Goal: Task Accomplishment & Management: Understand process/instructions

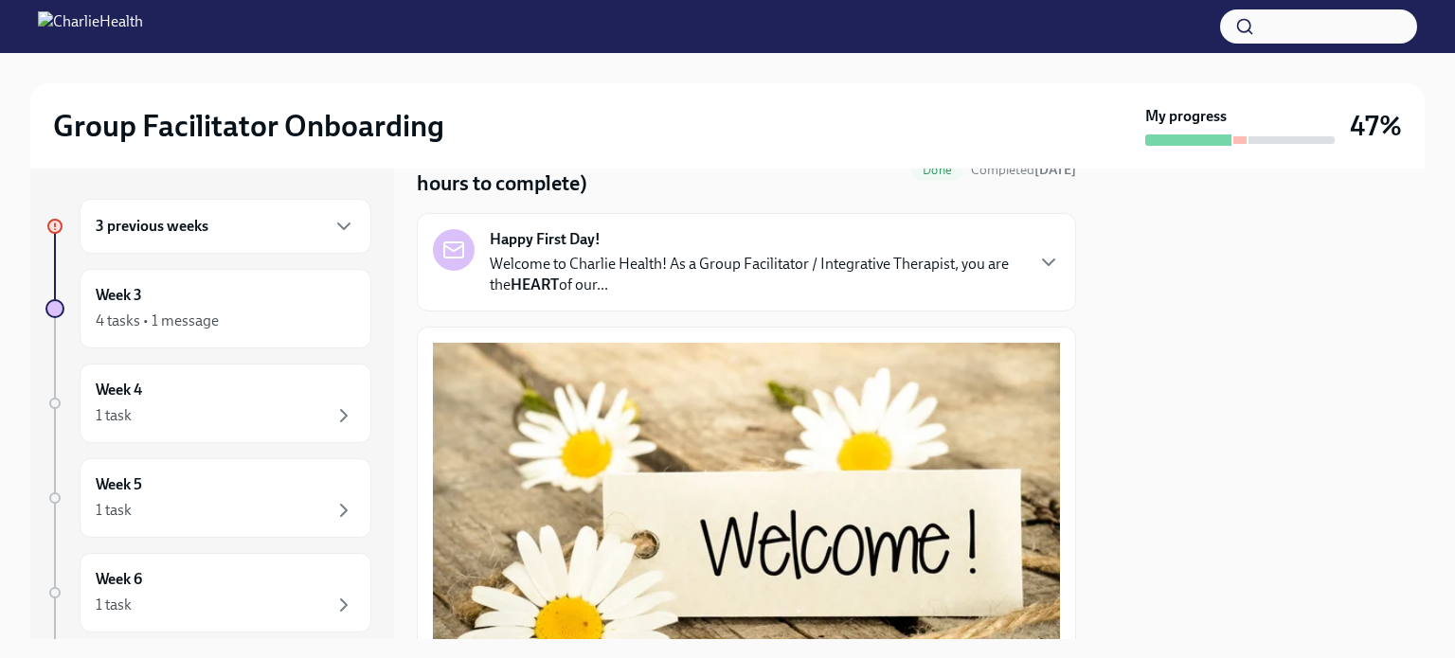
scroll to position [117, 0]
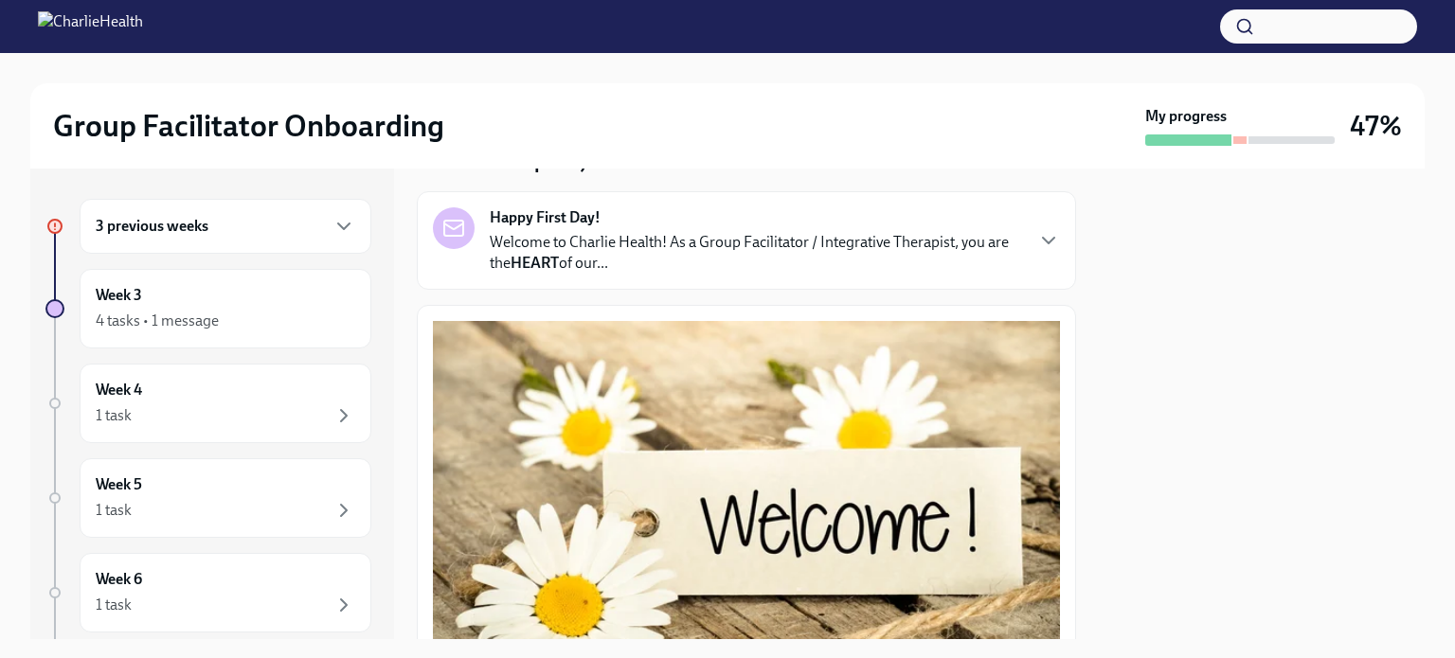
drag, startPoint x: 1063, startPoint y: 247, endPoint x: 230, endPoint y: 234, distance: 832.5
click at [230, 234] on div "3 previous weeks" at bounding box center [225, 226] width 259 height 23
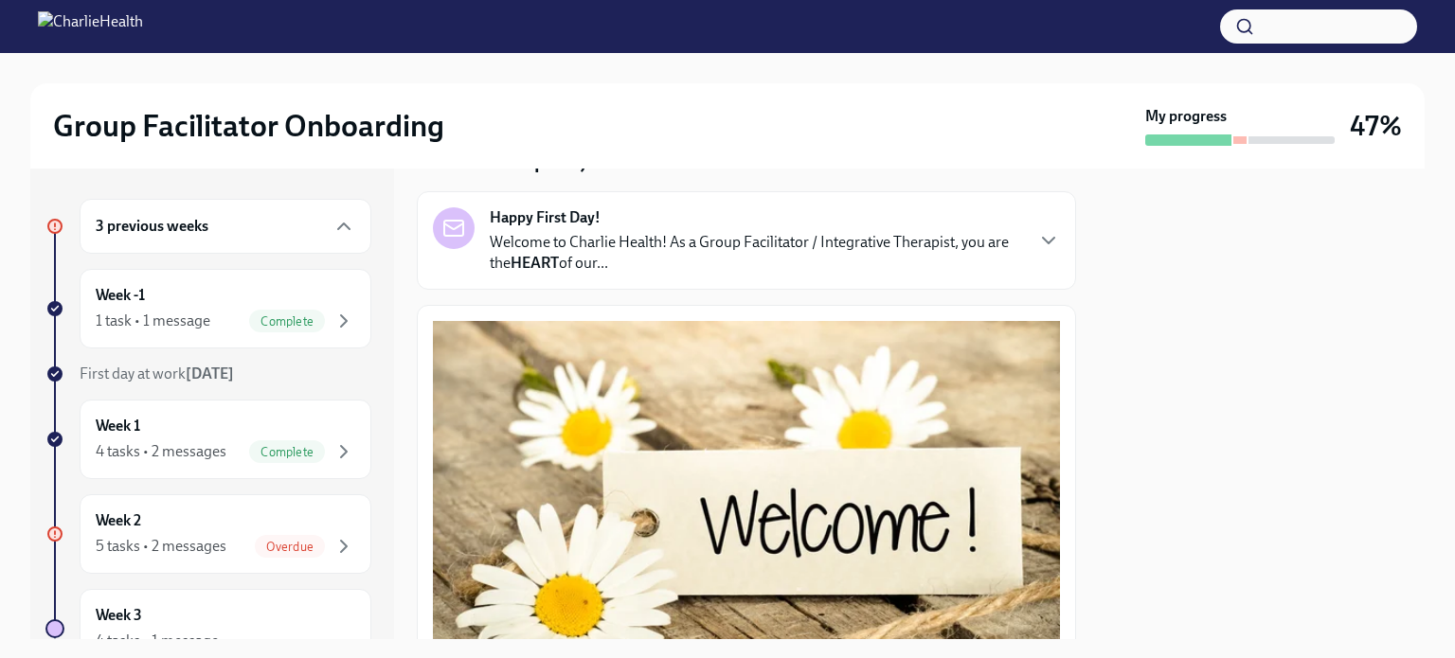
click at [230, 234] on div "3 previous weeks" at bounding box center [225, 226] width 259 height 23
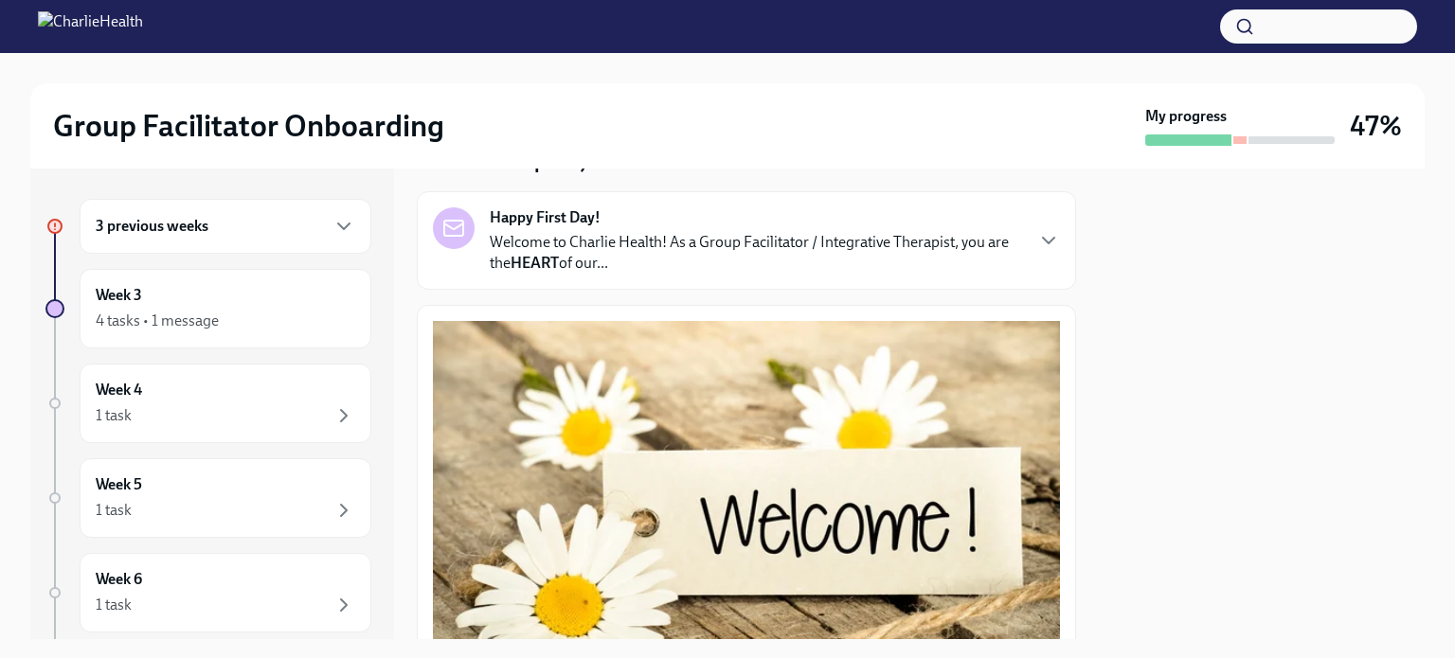
click at [230, 234] on div "3 previous weeks" at bounding box center [225, 226] width 259 height 23
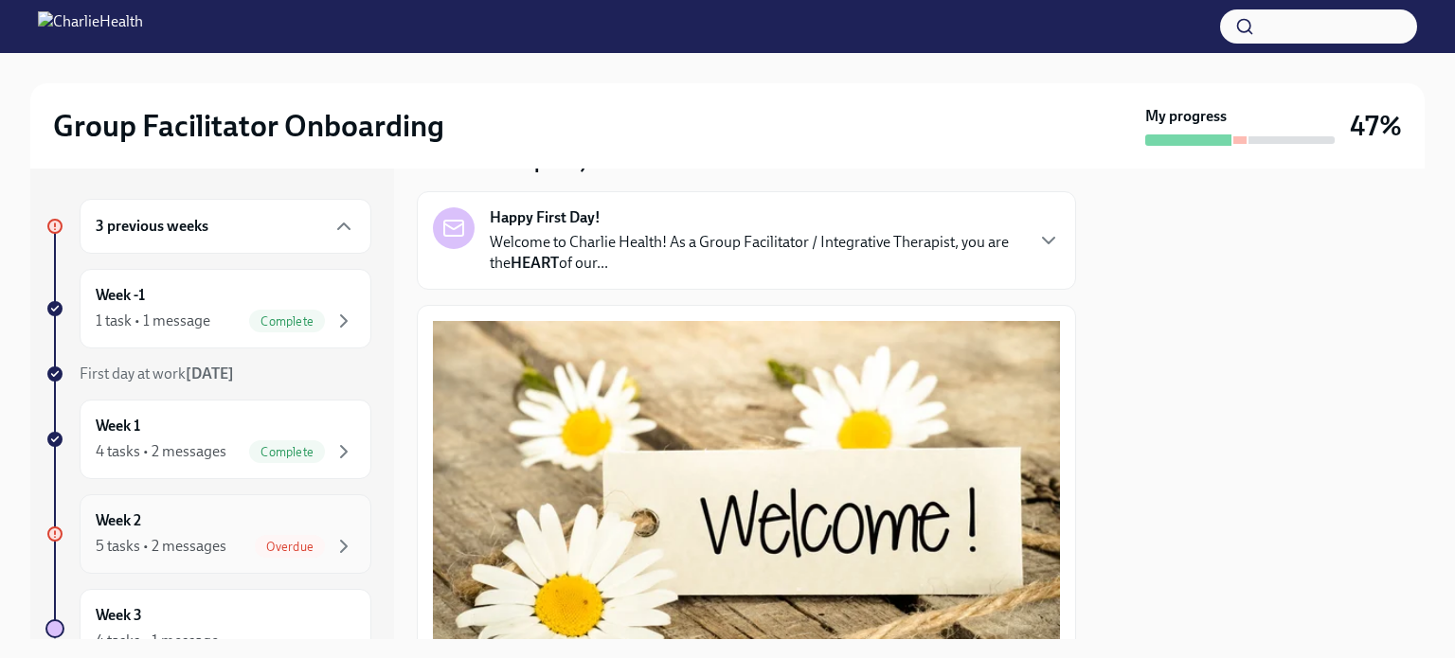
click at [212, 531] on div "Week 2 5 tasks • 2 messages Overdue" at bounding box center [225, 533] width 259 height 47
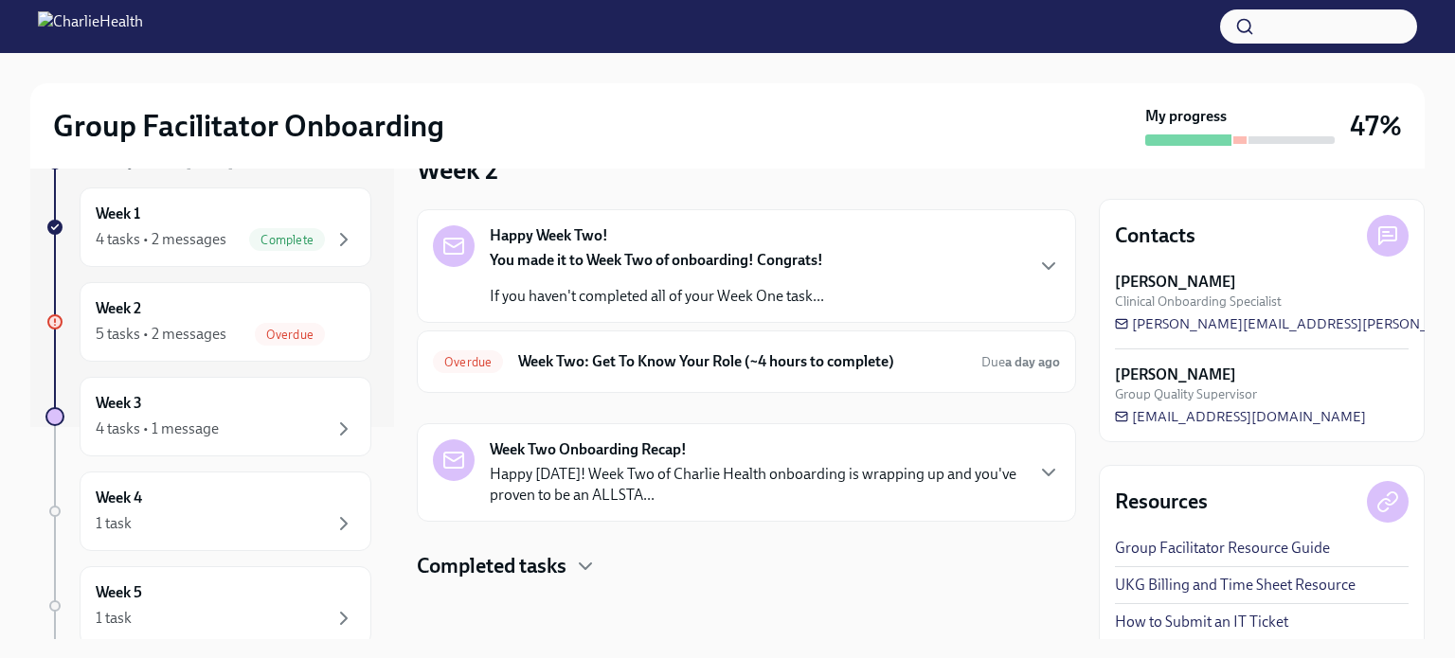
scroll to position [204, 0]
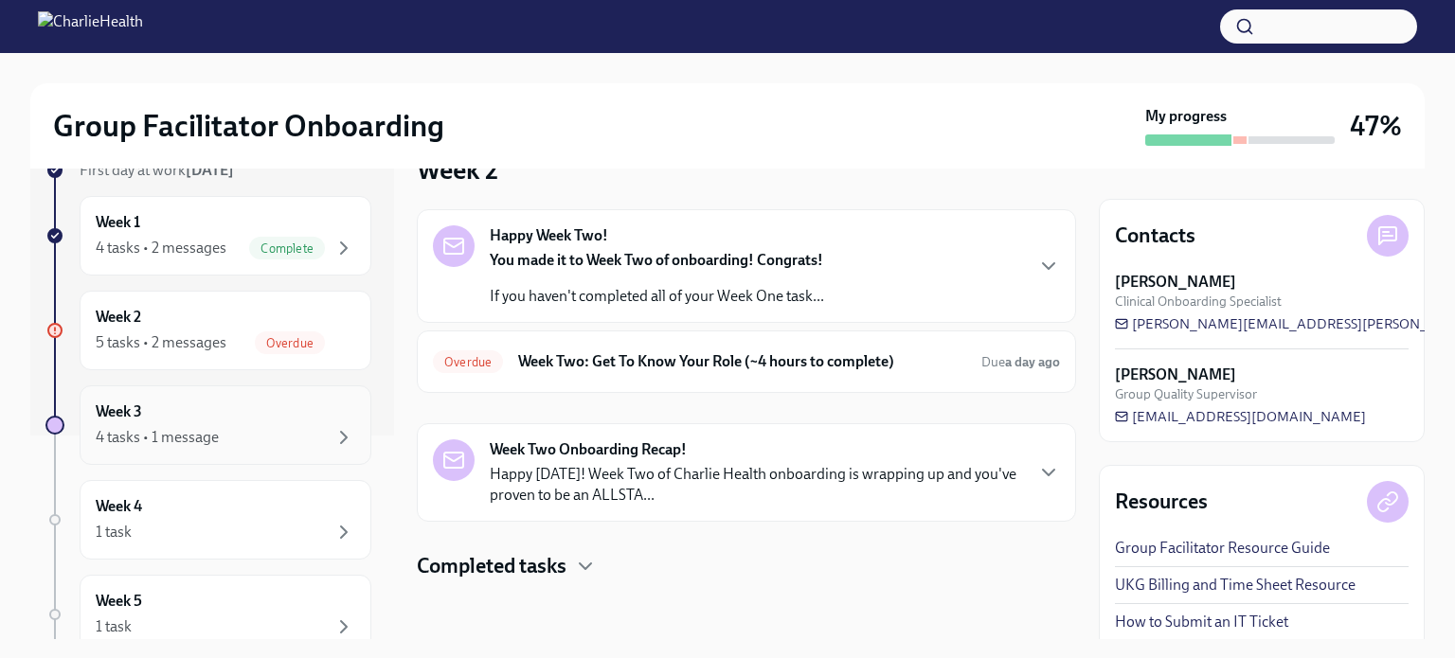
click at [192, 406] on div "Week 3 4 tasks • 1 message" at bounding box center [225, 425] width 259 height 47
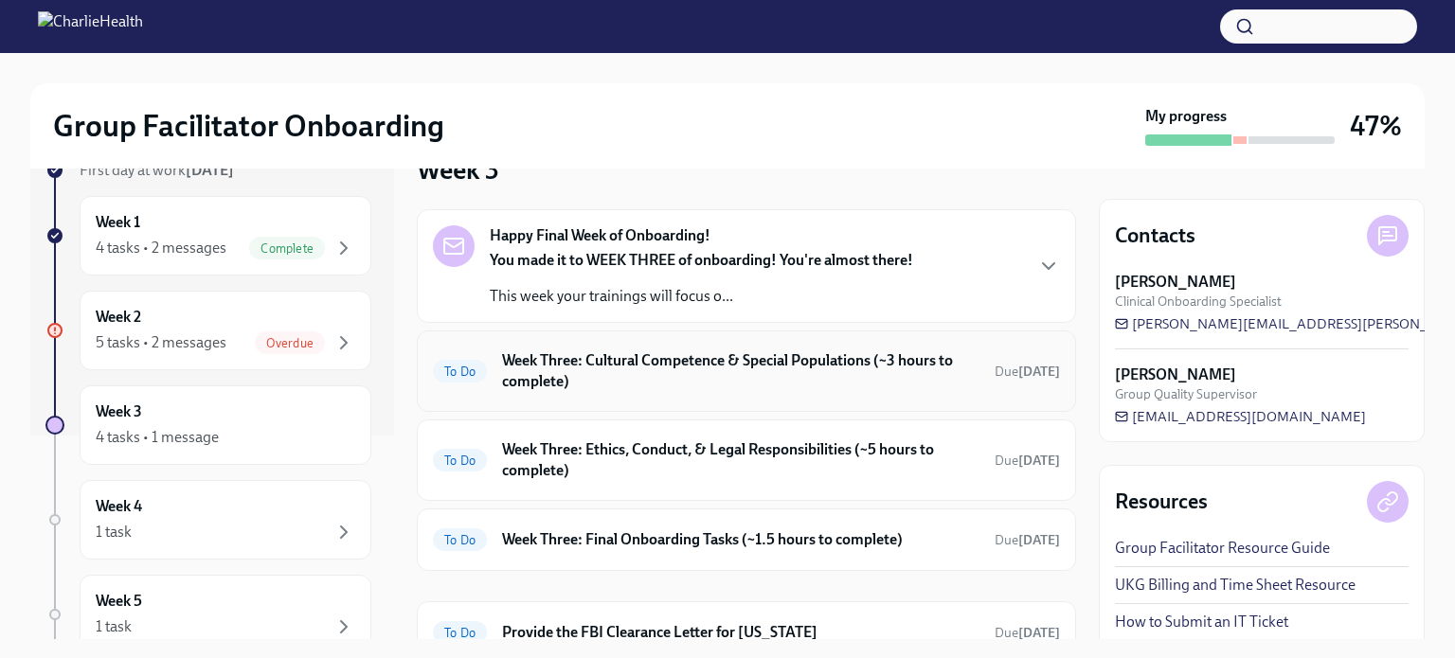
click at [667, 363] on h6 "Week Three: Cultural Competence & Special Populations (~3 hours to complete)" at bounding box center [740, 371] width 477 height 42
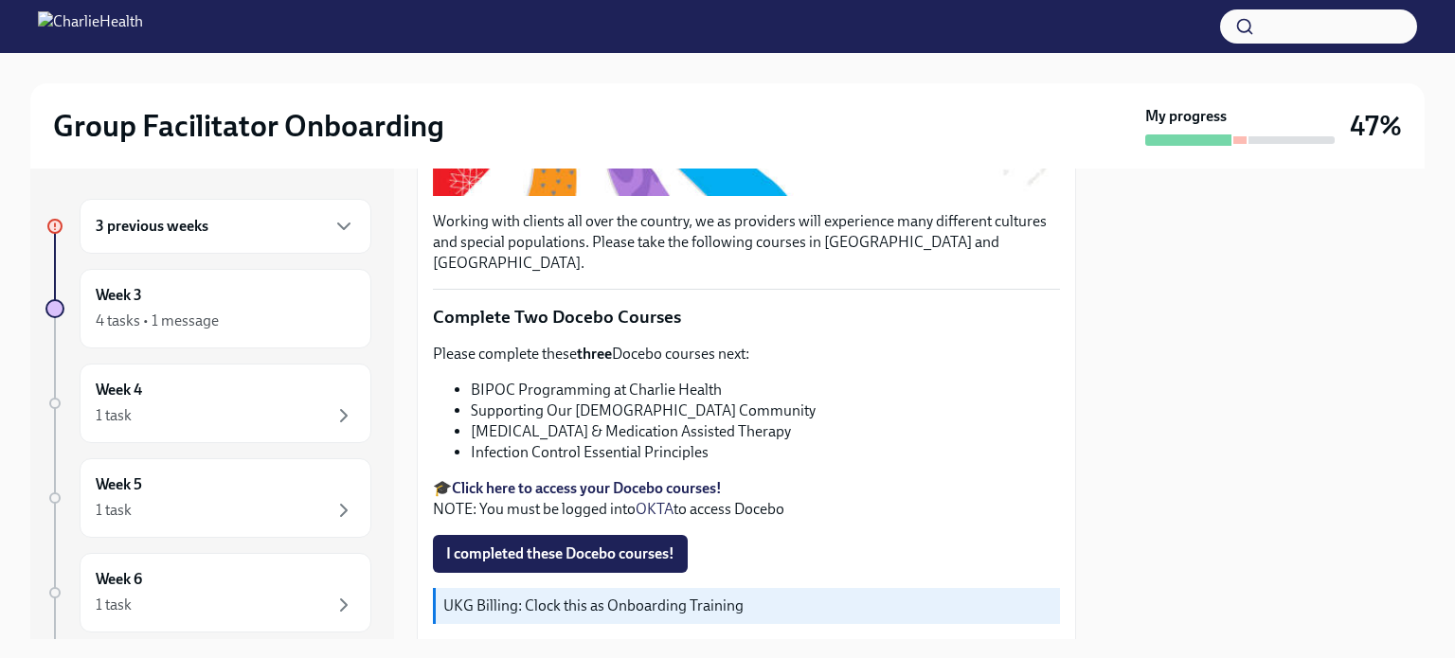
scroll to position [519, 0]
